Goal: Check status

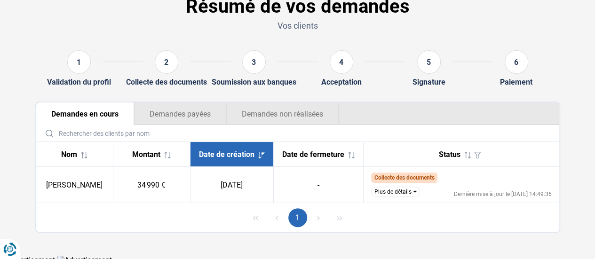
scroll to position [59, 0]
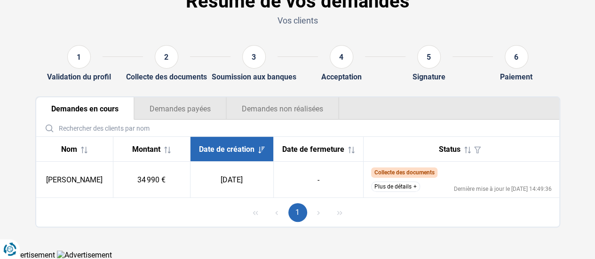
click at [397, 189] on button "Plus de détails" at bounding box center [395, 187] width 49 height 10
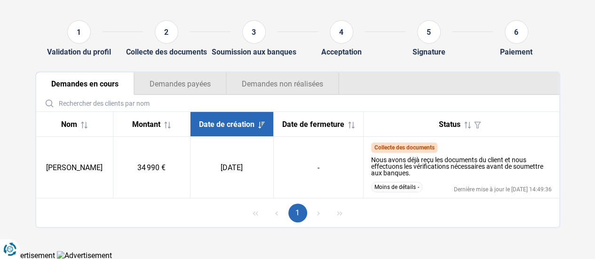
scroll to position [84, 0]
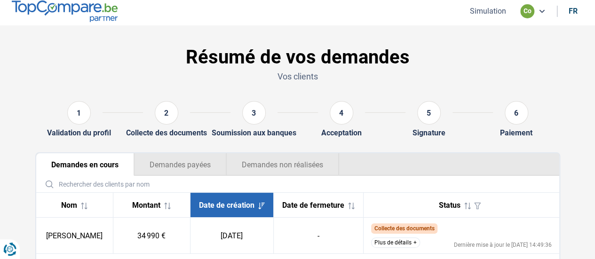
scroll to position [59, 0]
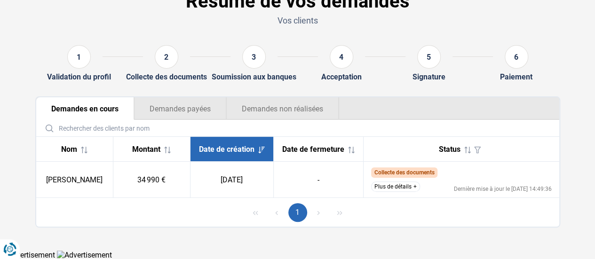
click at [406, 180] on td "Collecte des documents Nous avons déjà reçu les documents du client et nous eff…" at bounding box center [462, 180] width 196 height 36
click at [409, 186] on button "Plus de détails" at bounding box center [395, 187] width 49 height 10
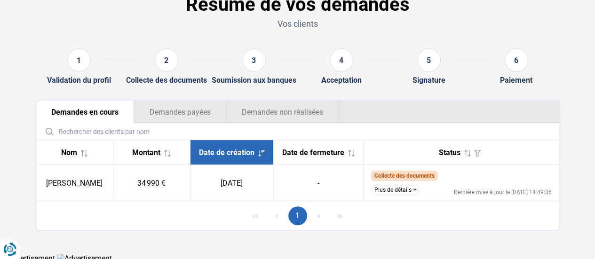
scroll to position [59, 0]
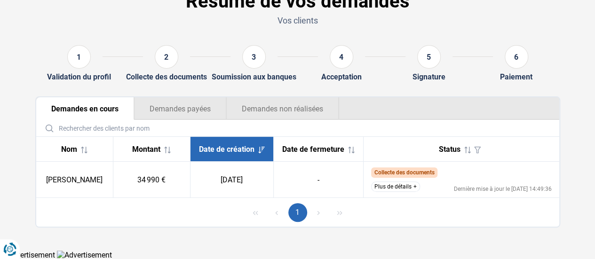
click at [405, 186] on button "Plus de détails" at bounding box center [395, 187] width 49 height 10
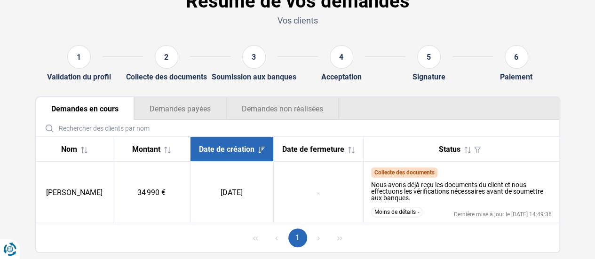
click at [301, 118] on button "Demandes non réalisées" at bounding box center [282, 108] width 113 height 23
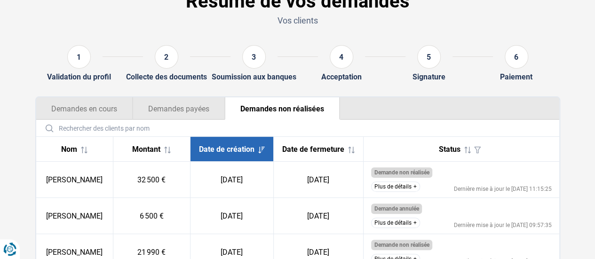
click at [89, 108] on button "Demandes en cours" at bounding box center [84, 108] width 96 height 23
